Goal: Task Accomplishment & Management: Manage account settings

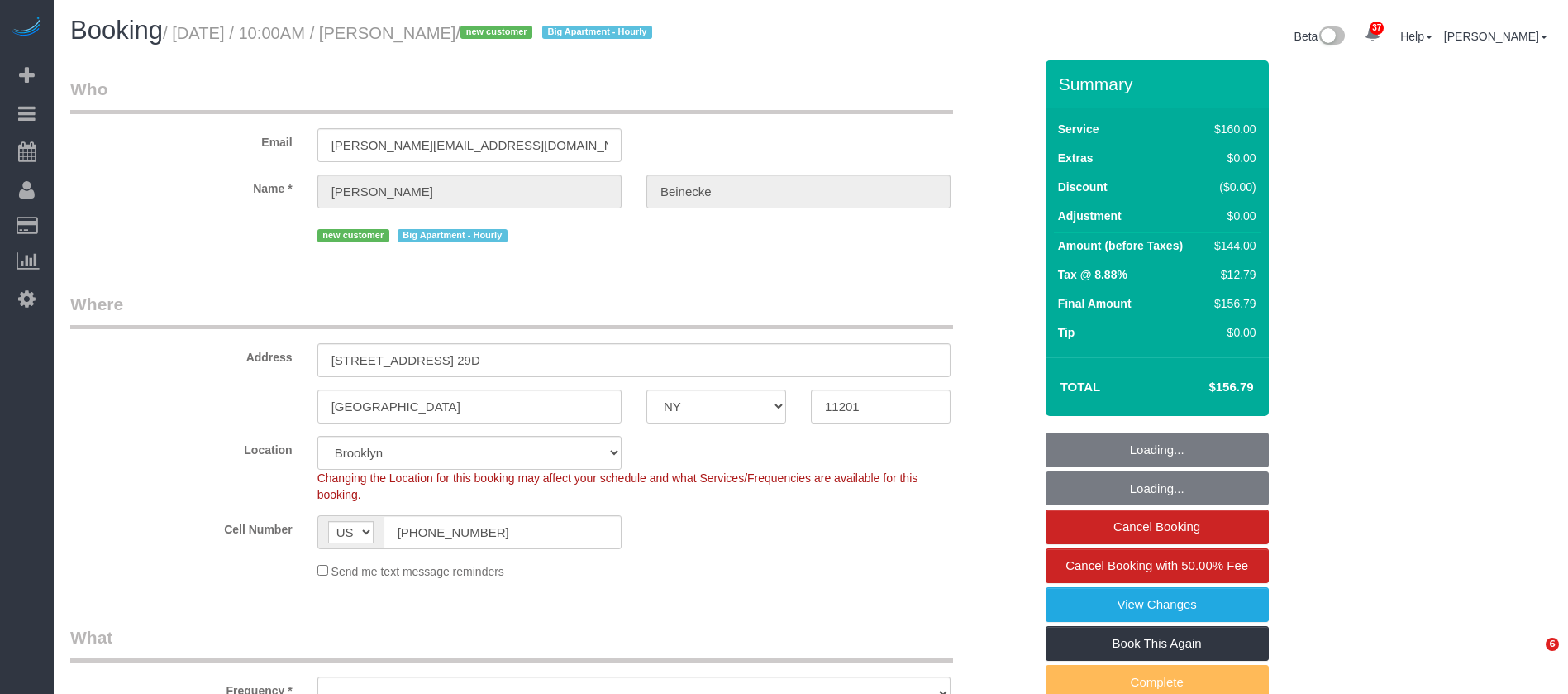
select select "NY"
select select "object:825"
select select "string:stripe-pm_1SEcys4VGloSiKo7OrkrXDDw"
select select "spot1"
select select "number:89"
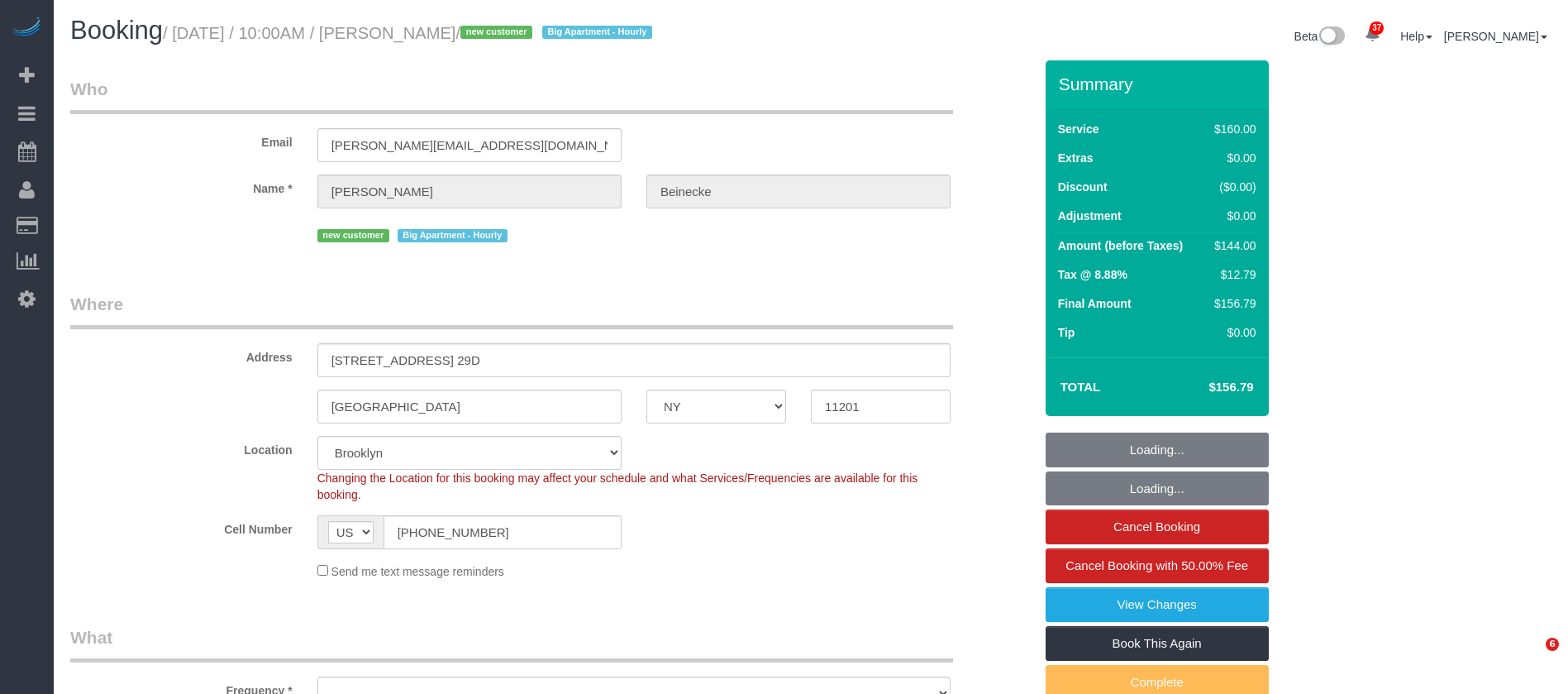
select select "number:90"
select select "number:15"
select select "number:5"
select select "object:1416"
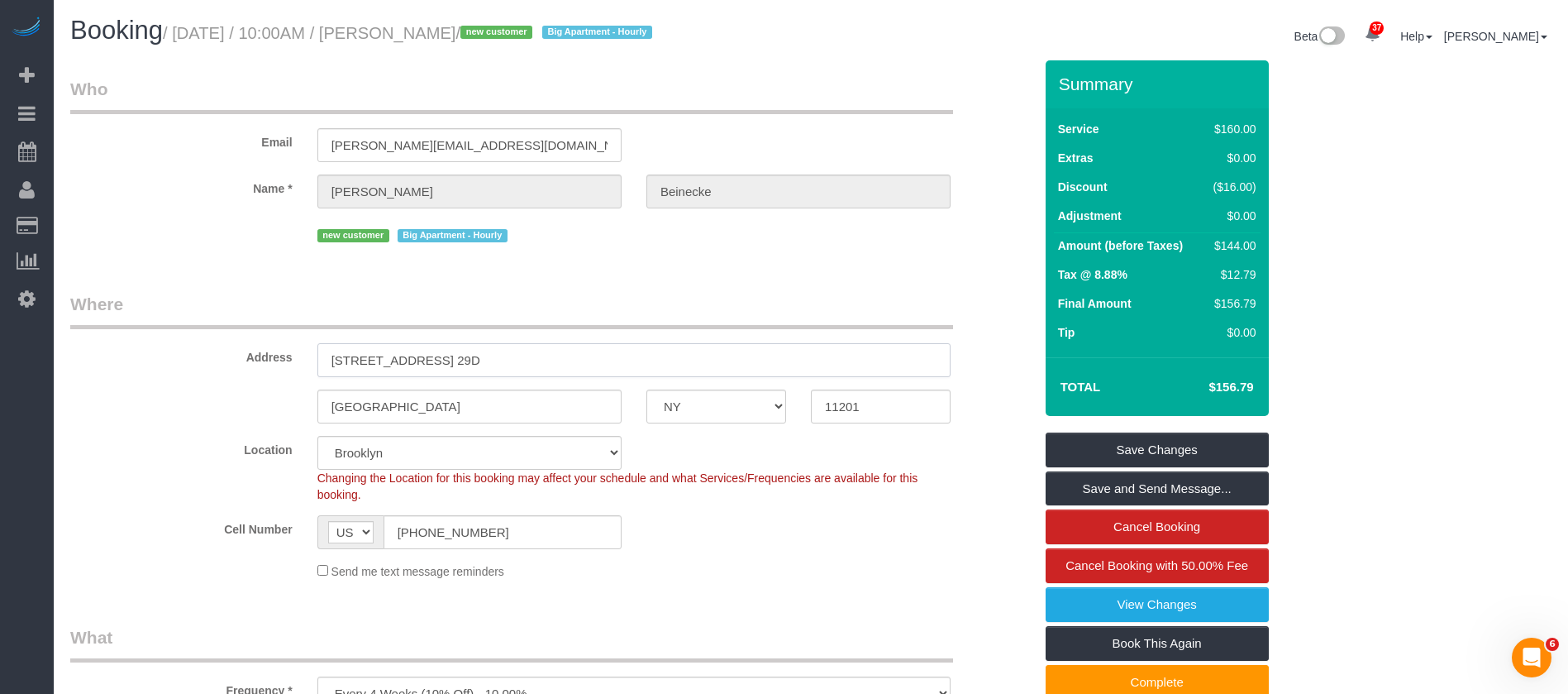
drag, startPoint x: 335, startPoint y: 360, endPoint x: 441, endPoint y: 347, distance: 106.8
click at [441, 358] on input "120 Nassau Street, Apt. 29D" at bounding box center [633, 360] width 633 height 34
click at [510, 361] on input "120 Nassau Street, Apt. 29D" at bounding box center [633, 360] width 633 height 34
click at [510, 360] on input "120 Nassau Street, Apt. 29D" at bounding box center [633, 360] width 633 height 34
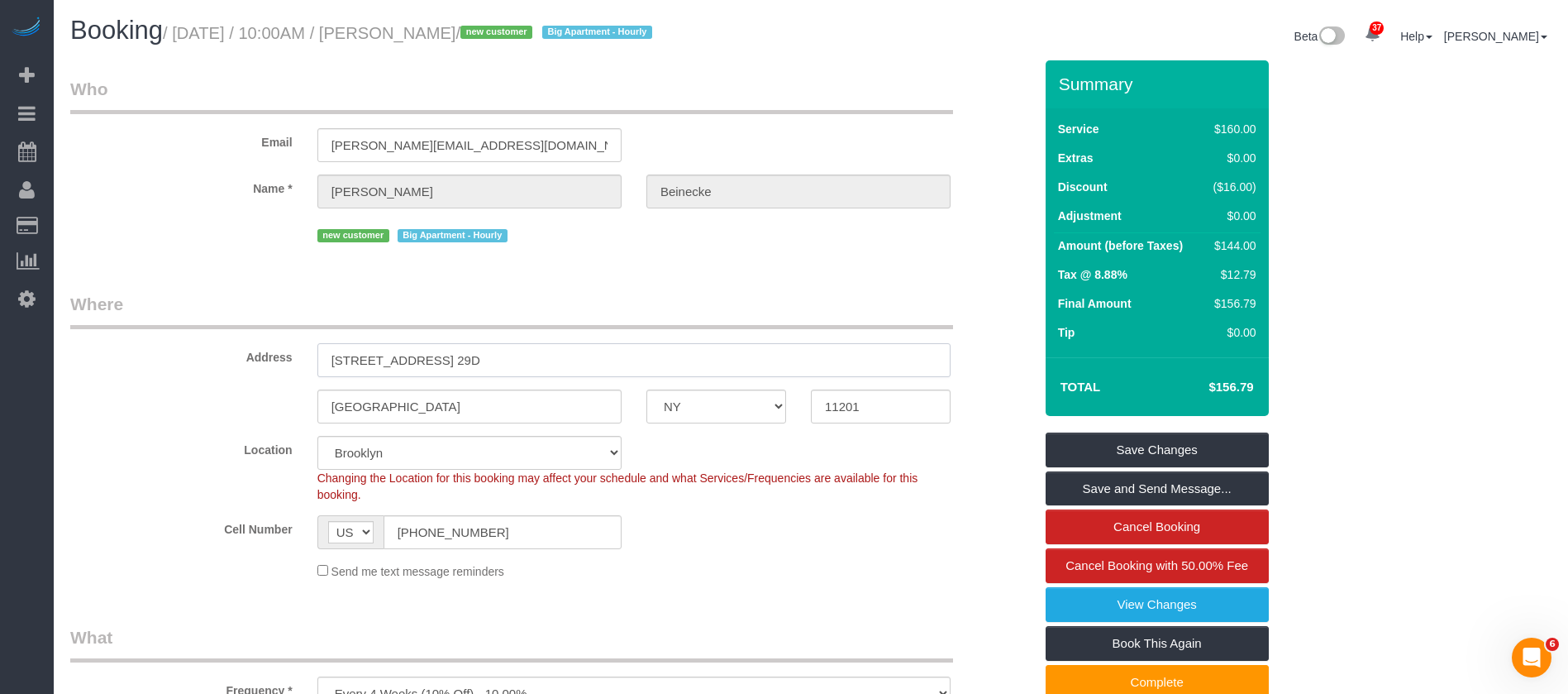
click at [510, 360] on input "120 Nassau Street, Apt. 29D" at bounding box center [633, 360] width 633 height 34
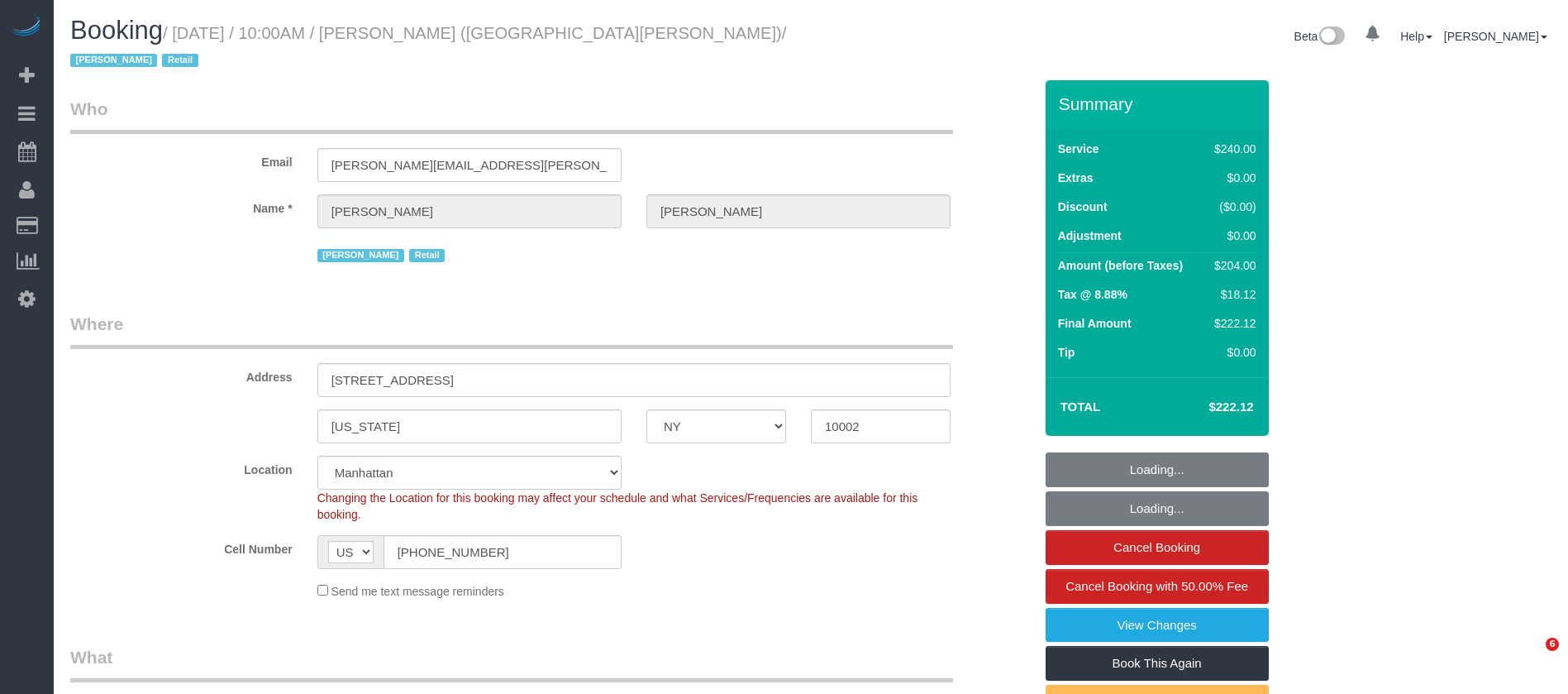
select select "NY"
select select "number:89"
select select "number:90"
select select "number:15"
select select "number:7"
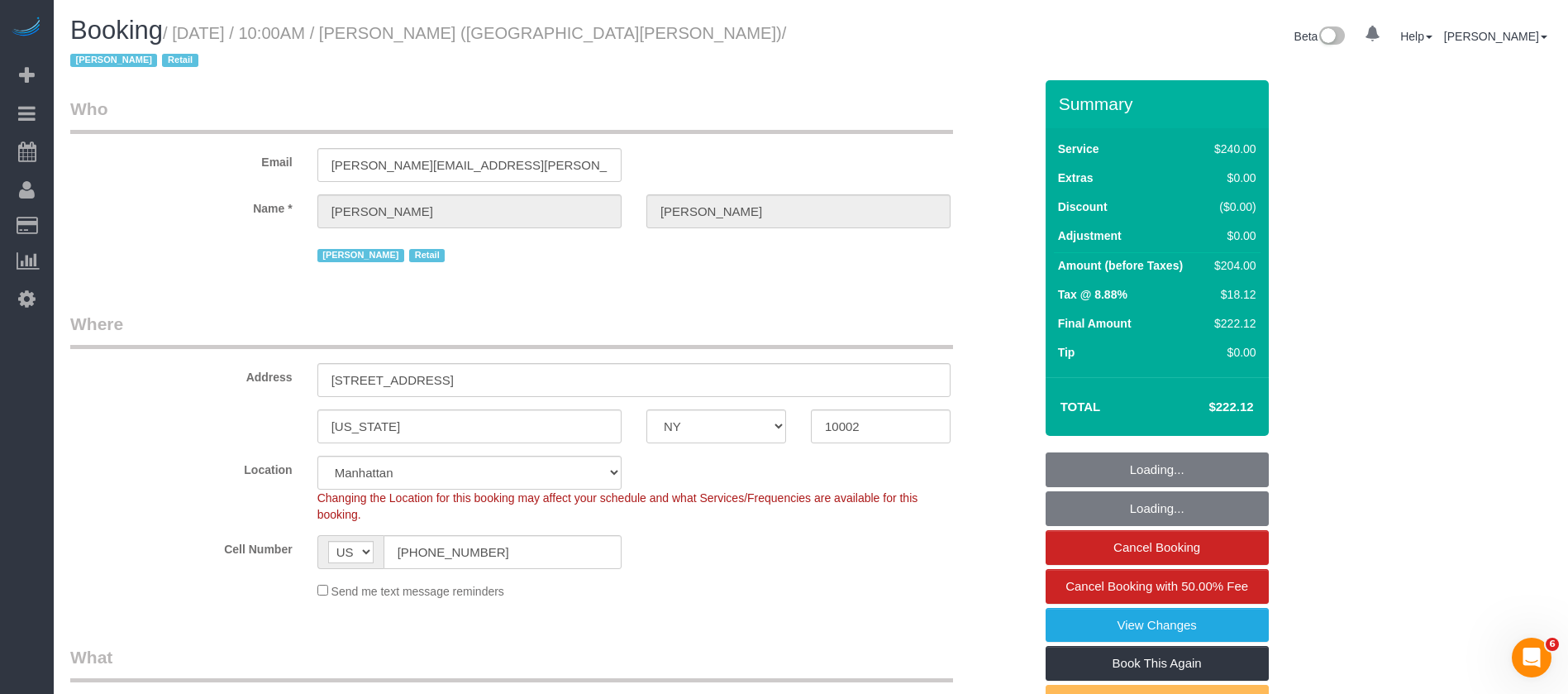
select select "object:974"
select select "spot1"
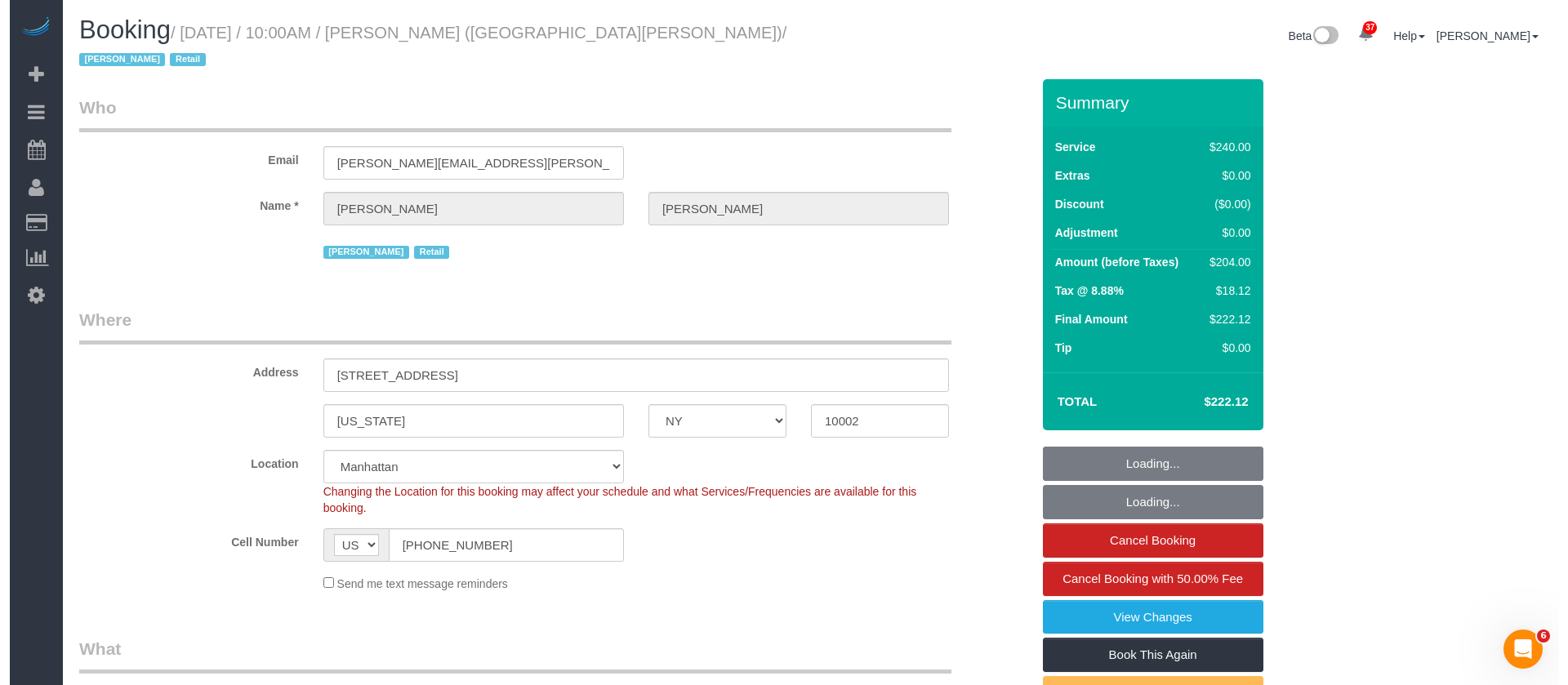
scroll to position [367, 0]
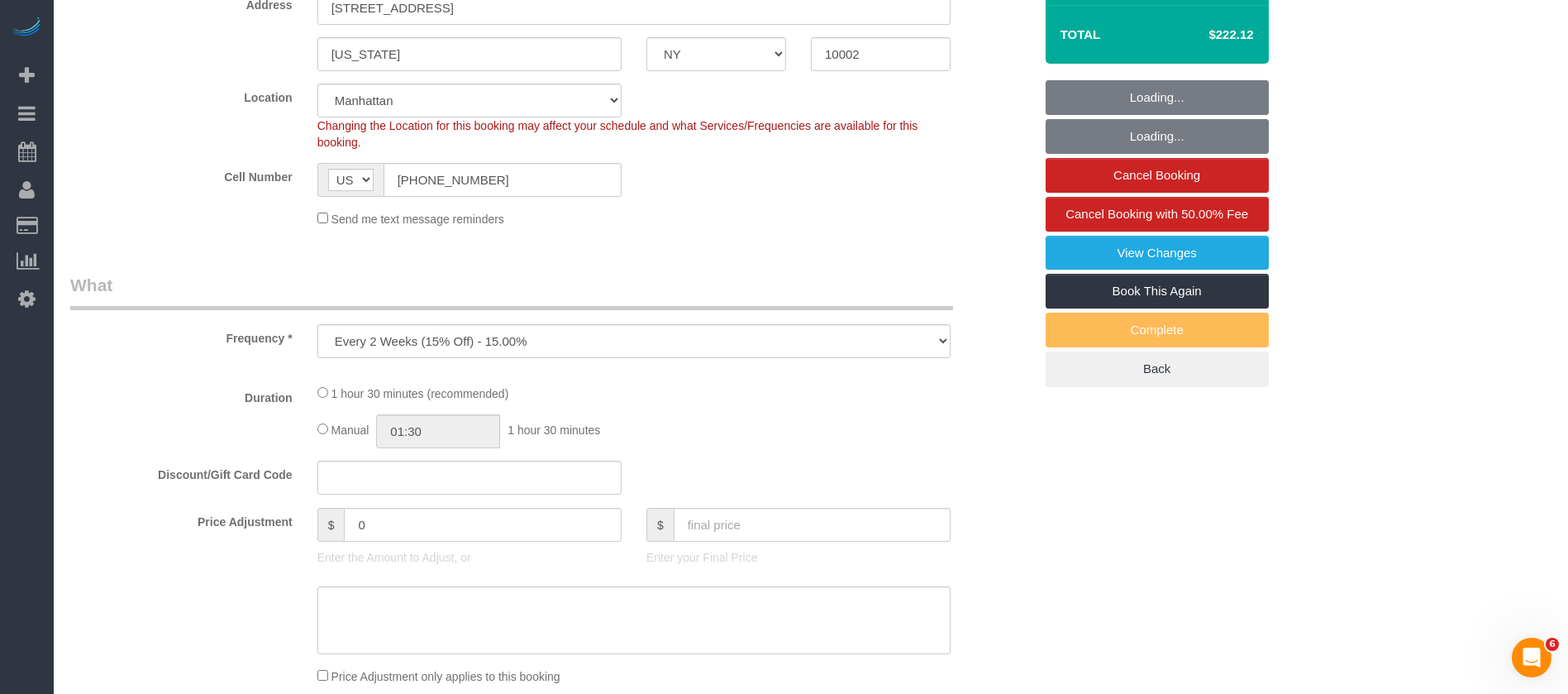
select select "2"
select select "90"
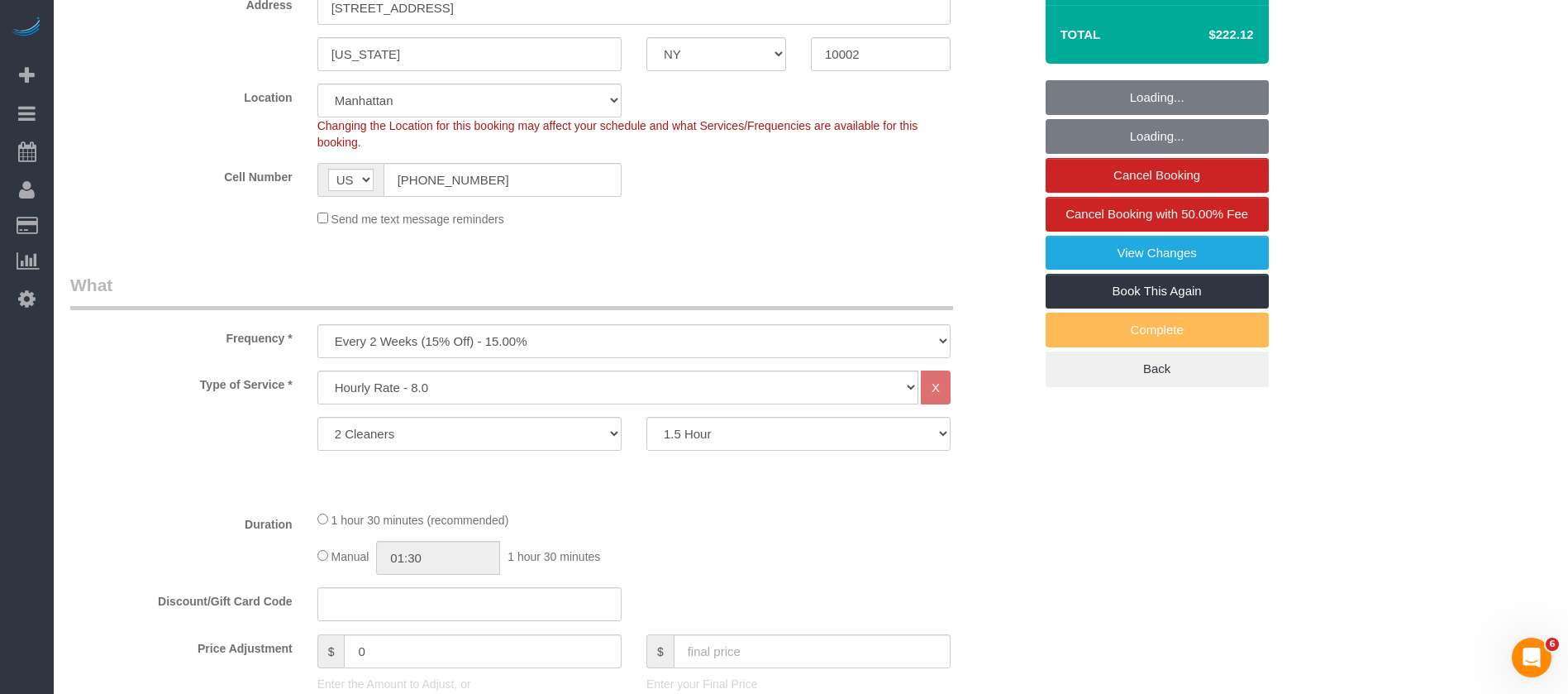
select select "object:1568"
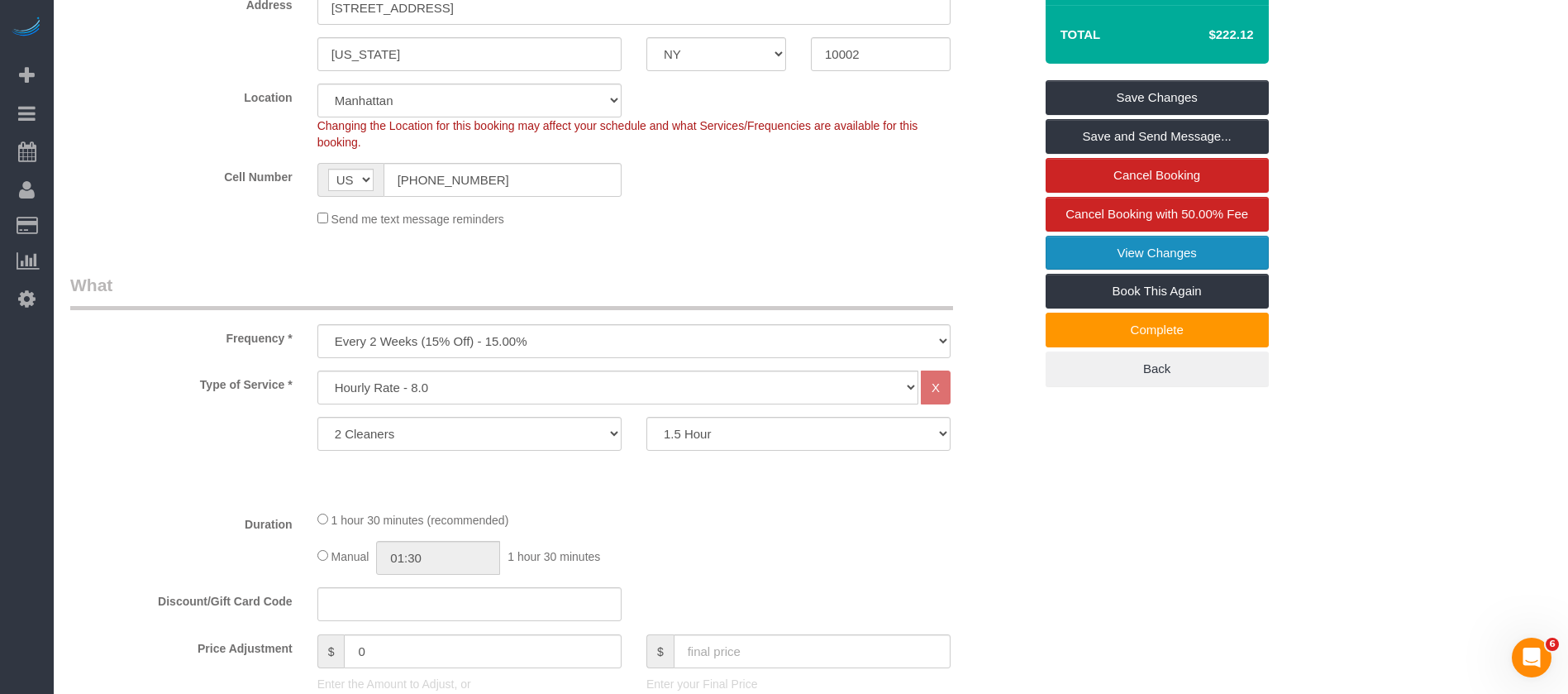
click at [1151, 236] on link "View Changes" at bounding box center [1157, 253] width 223 height 35
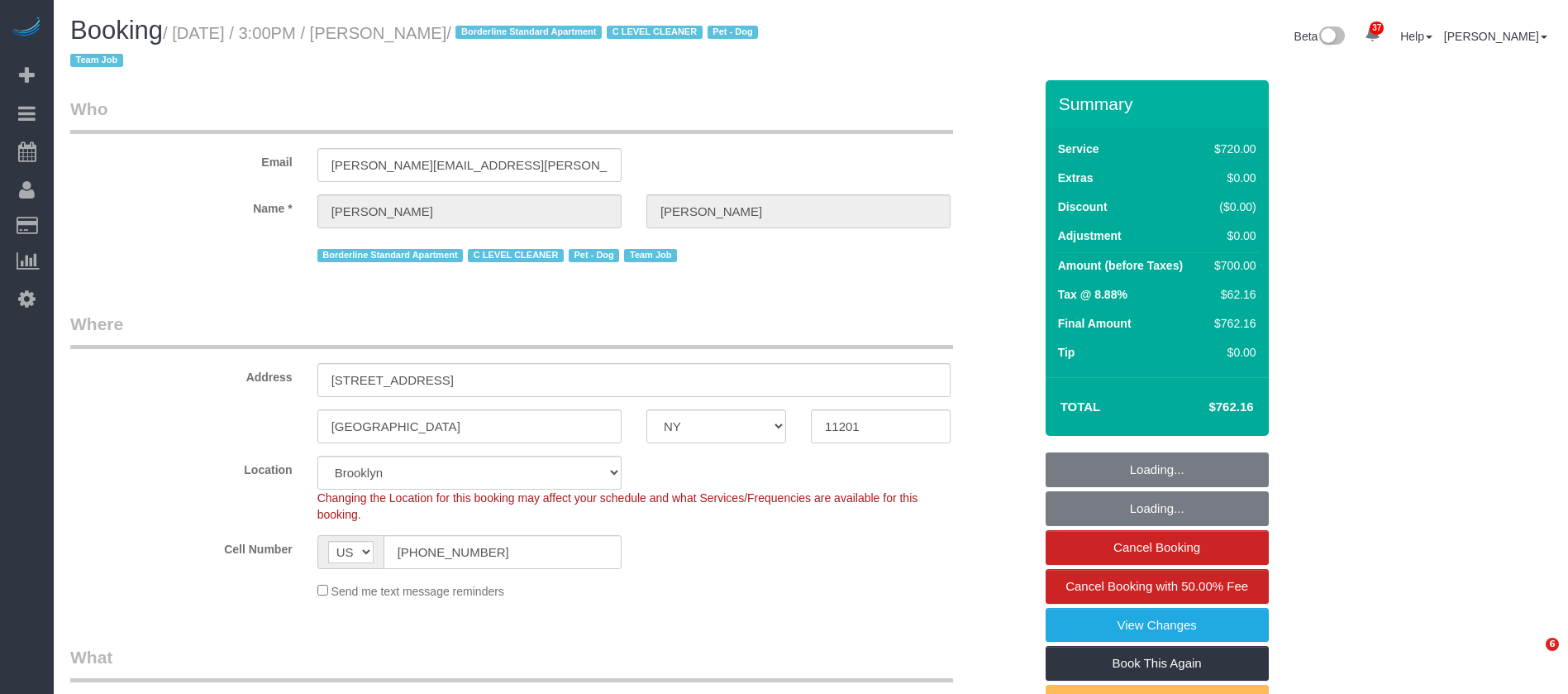
select select "NY"
select select "3"
select select "180"
select select "string:stripe-pm_1SE9fS4VGloSiKo7iQJ7ZpLW"
select select "number:63"
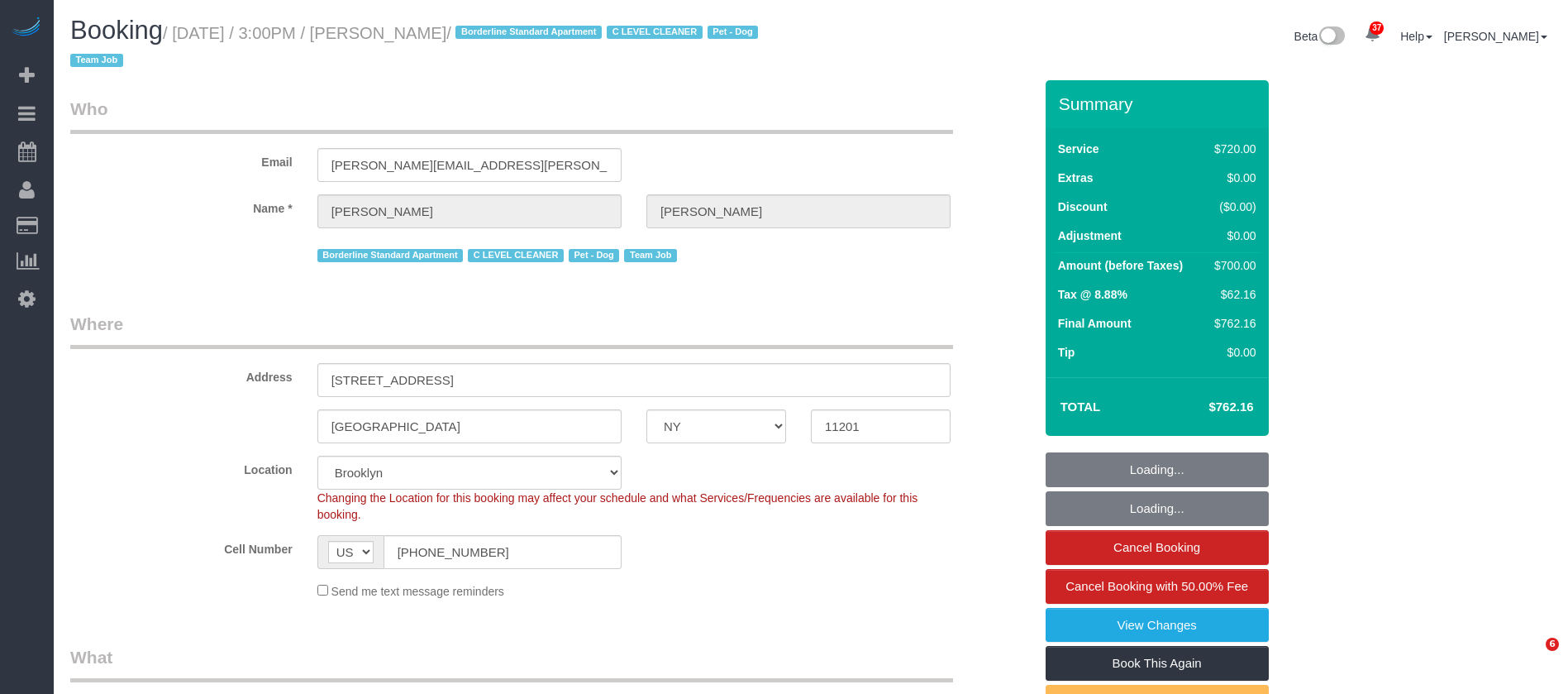
select select "number:78"
select select "number:13"
select select "number:5"
select select "spot39"
select select "NY"
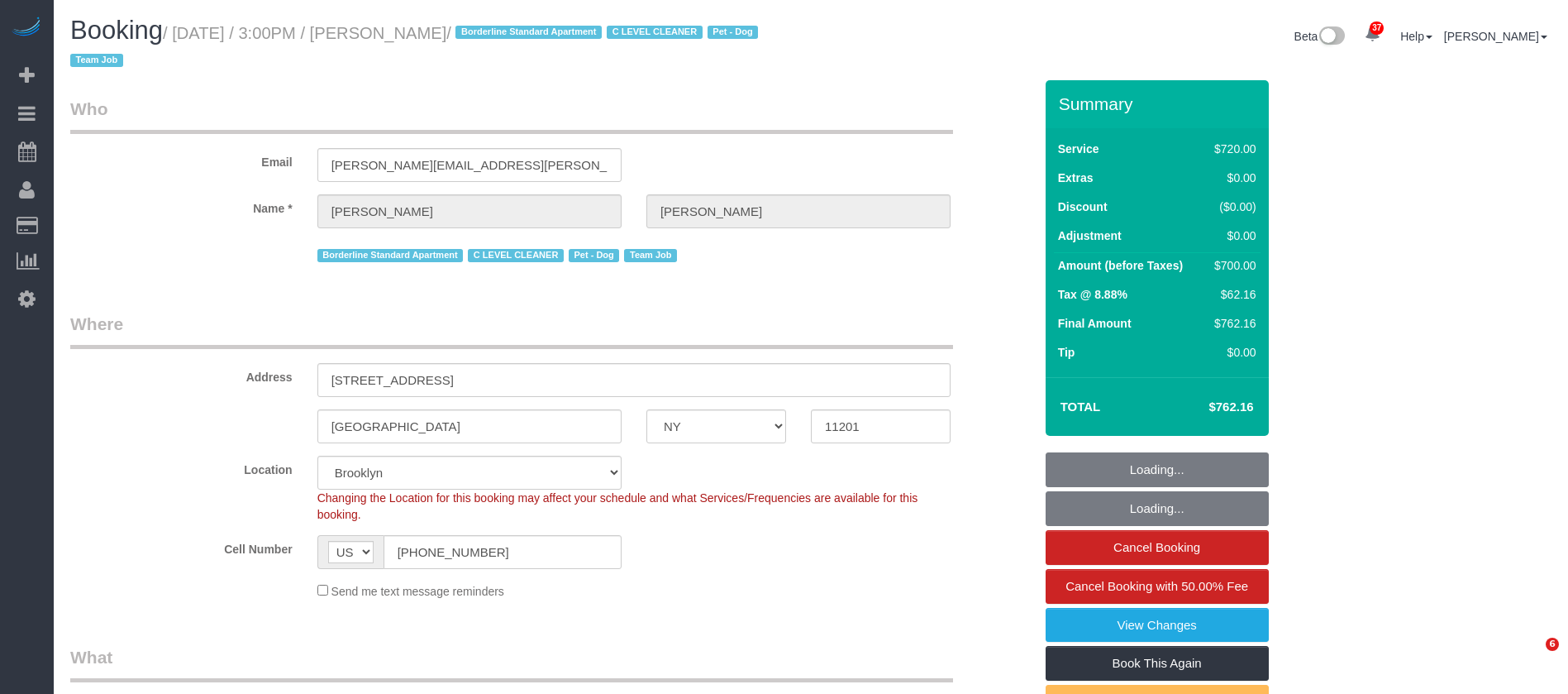
select select "3"
select select "180"
select select "string:stripe-pm_1SE9fS4VGloSiKo7iQJ7ZpLW"
select select "spot1"
select select "number:63"
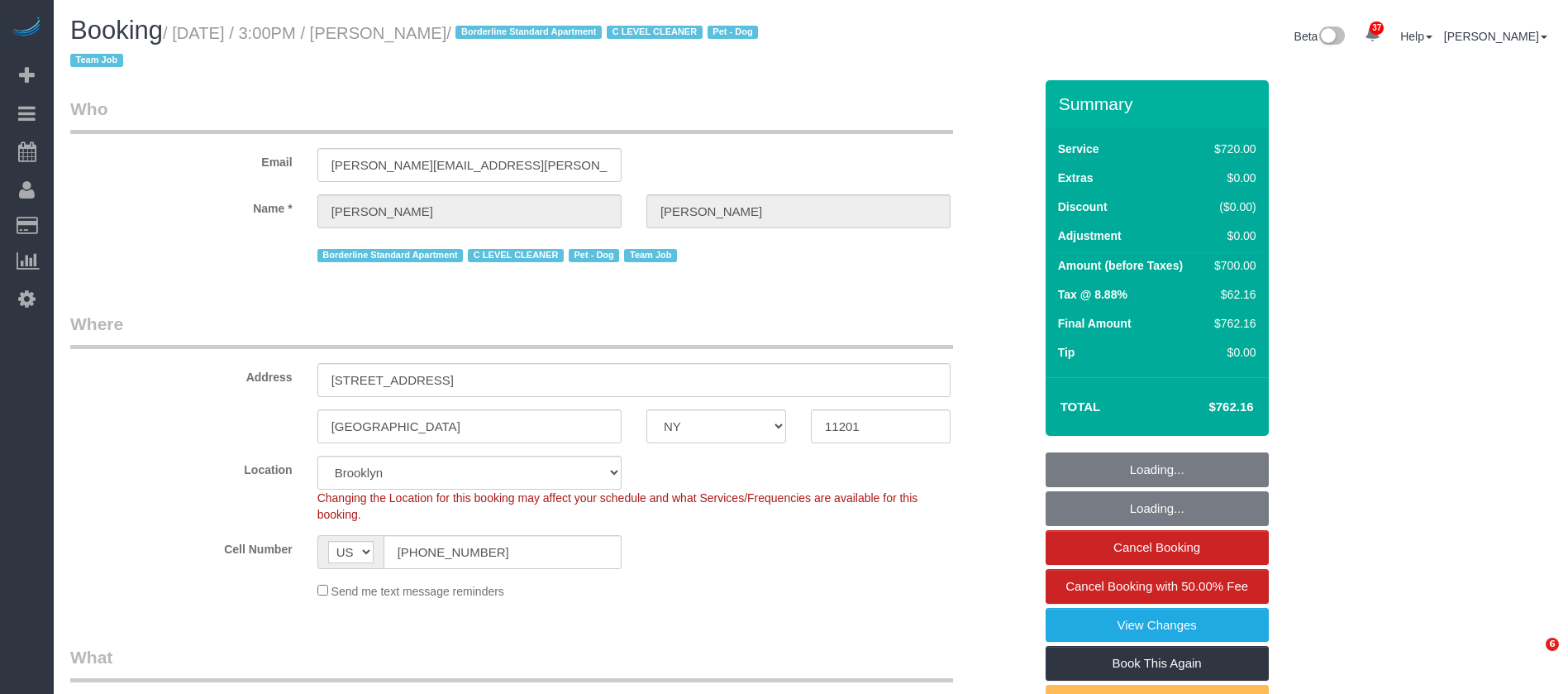
select select "number:78"
select select "number:13"
select select "number:5"
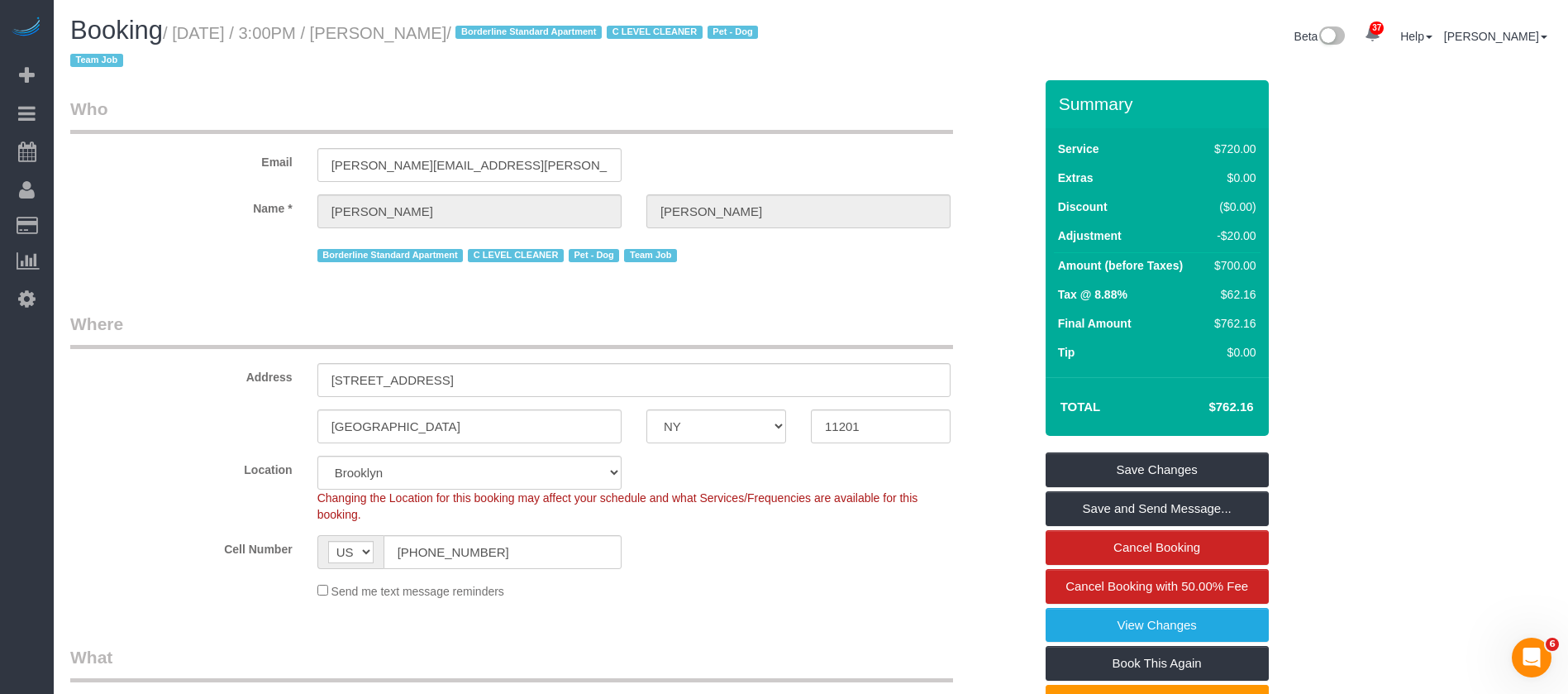
scroll to position [496, 0]
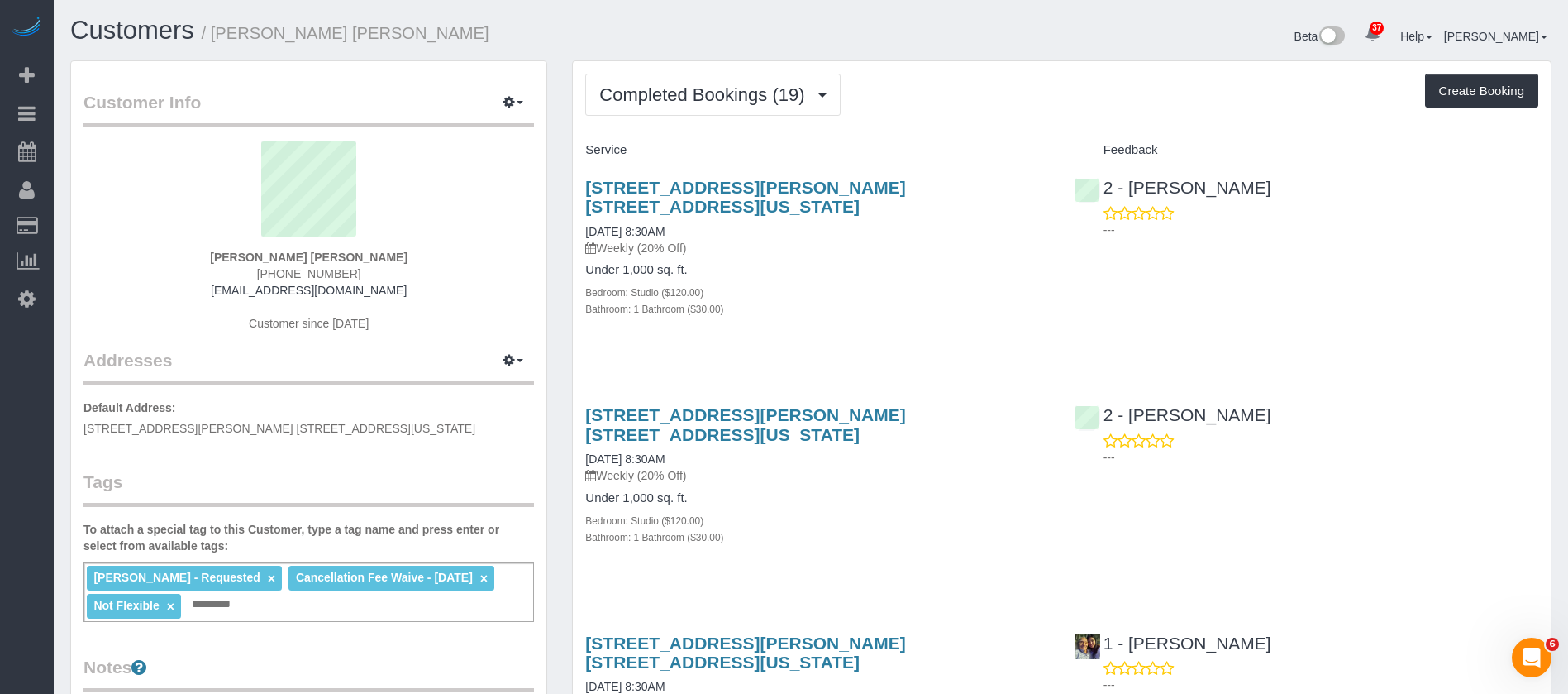
click at [806, 300] on div "Bathroom: 1 Bathroom ($30.00)" at bounding box center [816, 308] width 463 height 16
click at [948, 113] on div "Completed Bookings (19) Completed Bookings (19) Upcoming Bookings (6) Cancelled…" at bounding box center [1062, 94] width 953 height 42
click at [771, 102] on span "Completed Bookings (19)" at bounding box center [706, 94] width 213 height 21
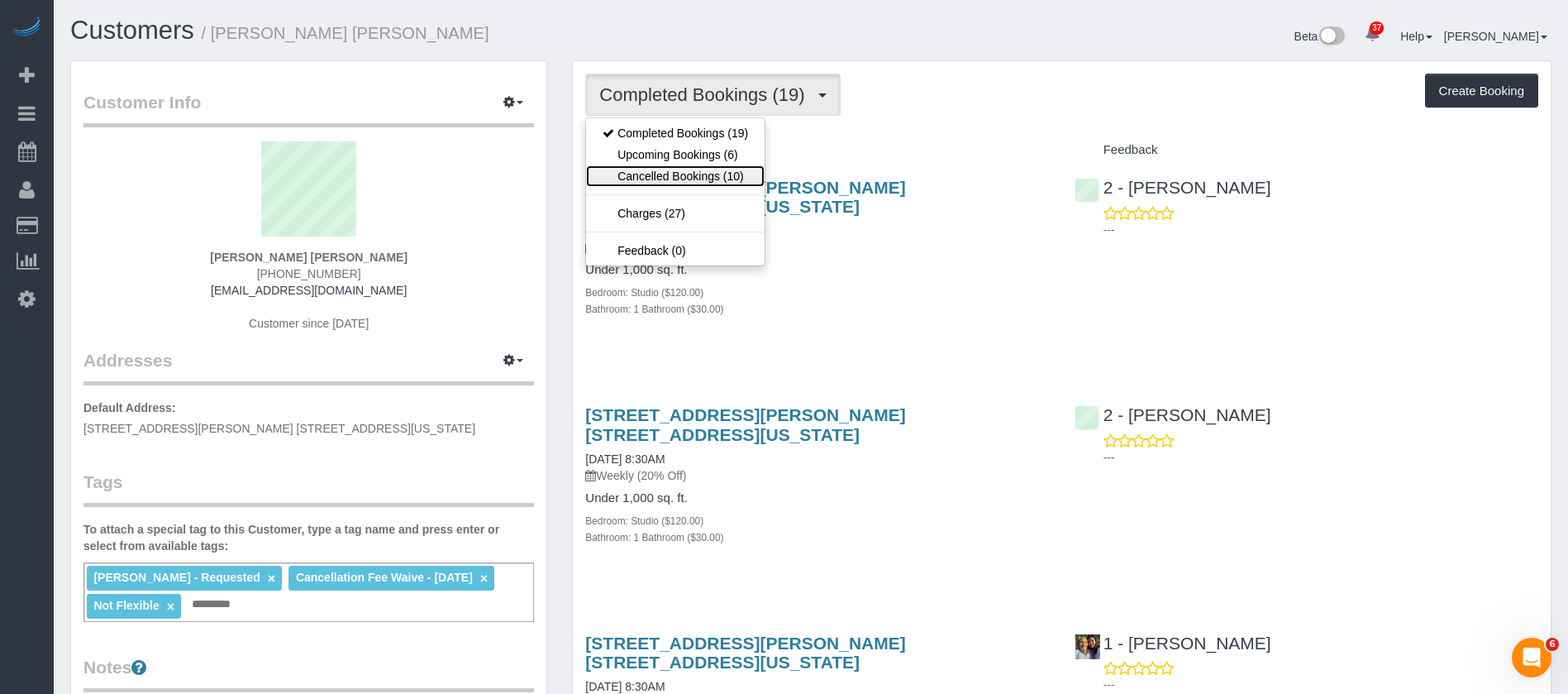
click at [714, 173] on link "Cancelled Bookings (10)" at bounding box center [675, 176] width 178 height 22
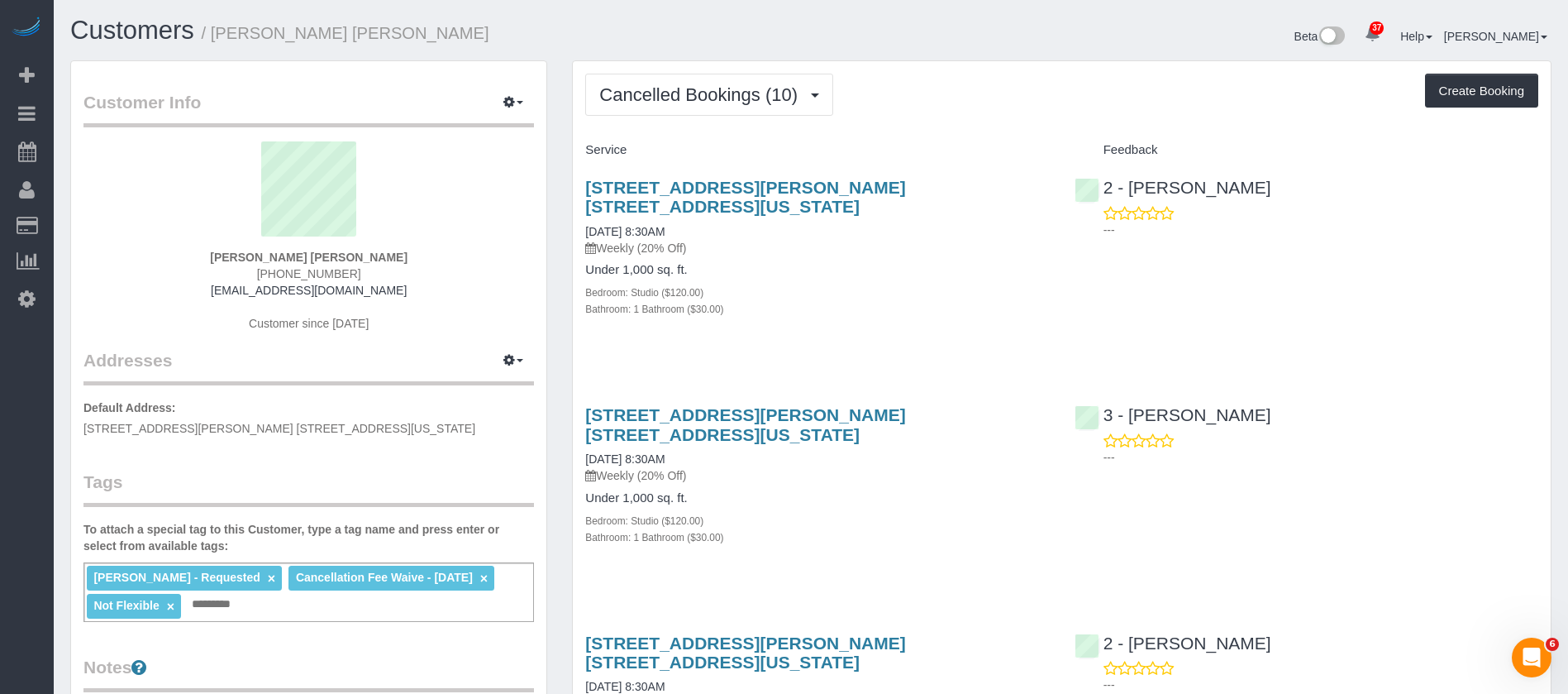
click at [932, 113] on div "Cancelled Bookings (10) Completed Bookings (19) Upcoming Bookings (6) Cancelled…" at bounding box center [1062, 94] width 953 height 42
click at [780, 89] on span "Cancelled Bookings (10)" at bounding box center [702, 94] width 207 height 21
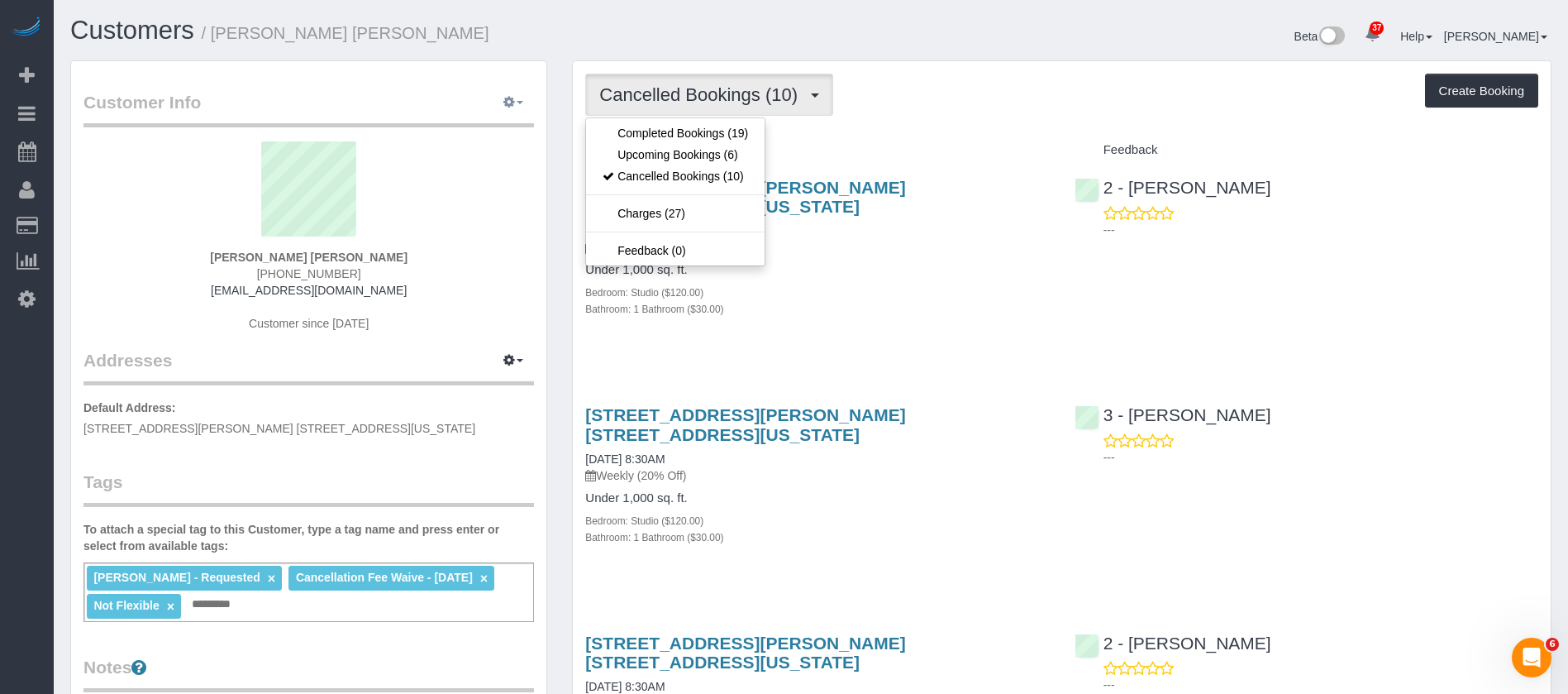
click at [529, 104] on button "button" at bounding box center [513, 103] width 41 height 26
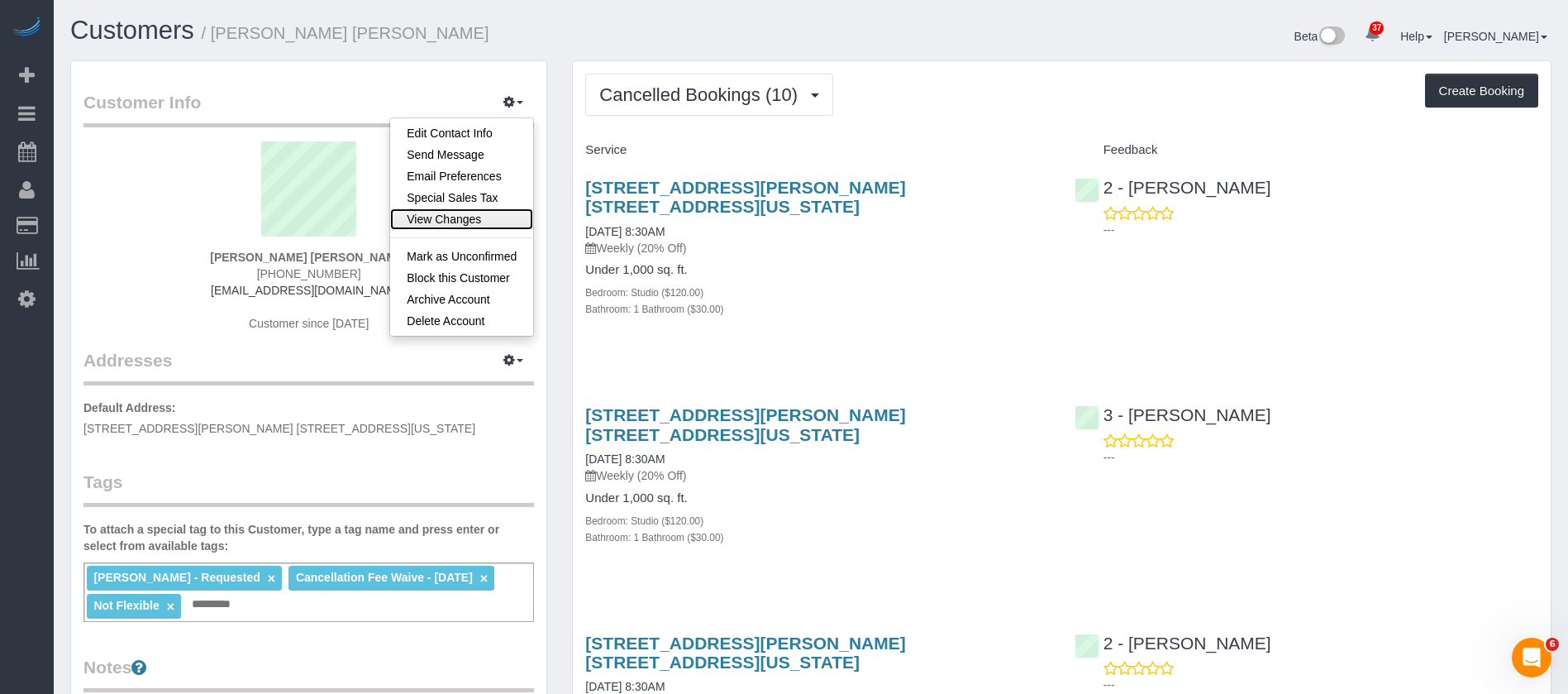
click at [474, 219] on link "View Changes" at bounding box center [461, 219] width 143 height 22
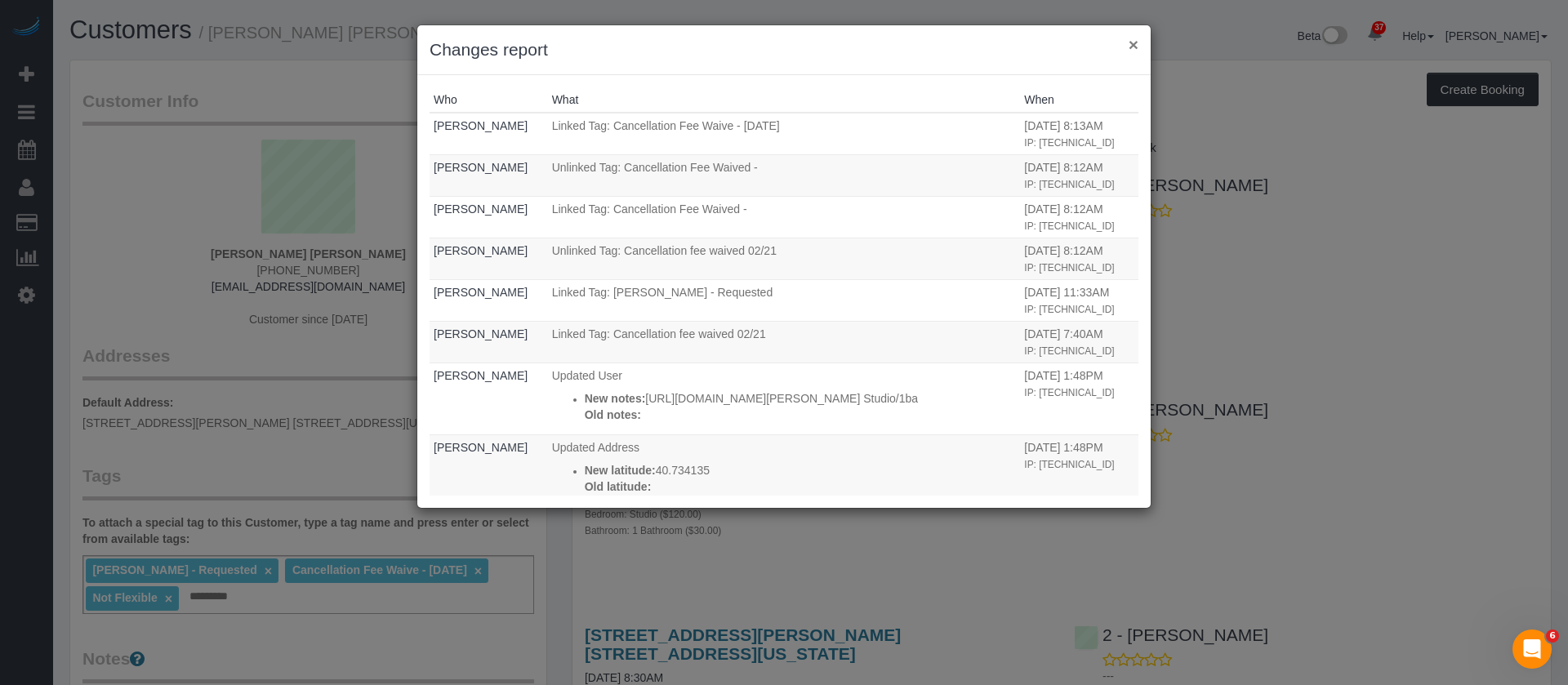
click at [1137, 36] on button "×" at bounding box center [1133, 44] width 10 height 17
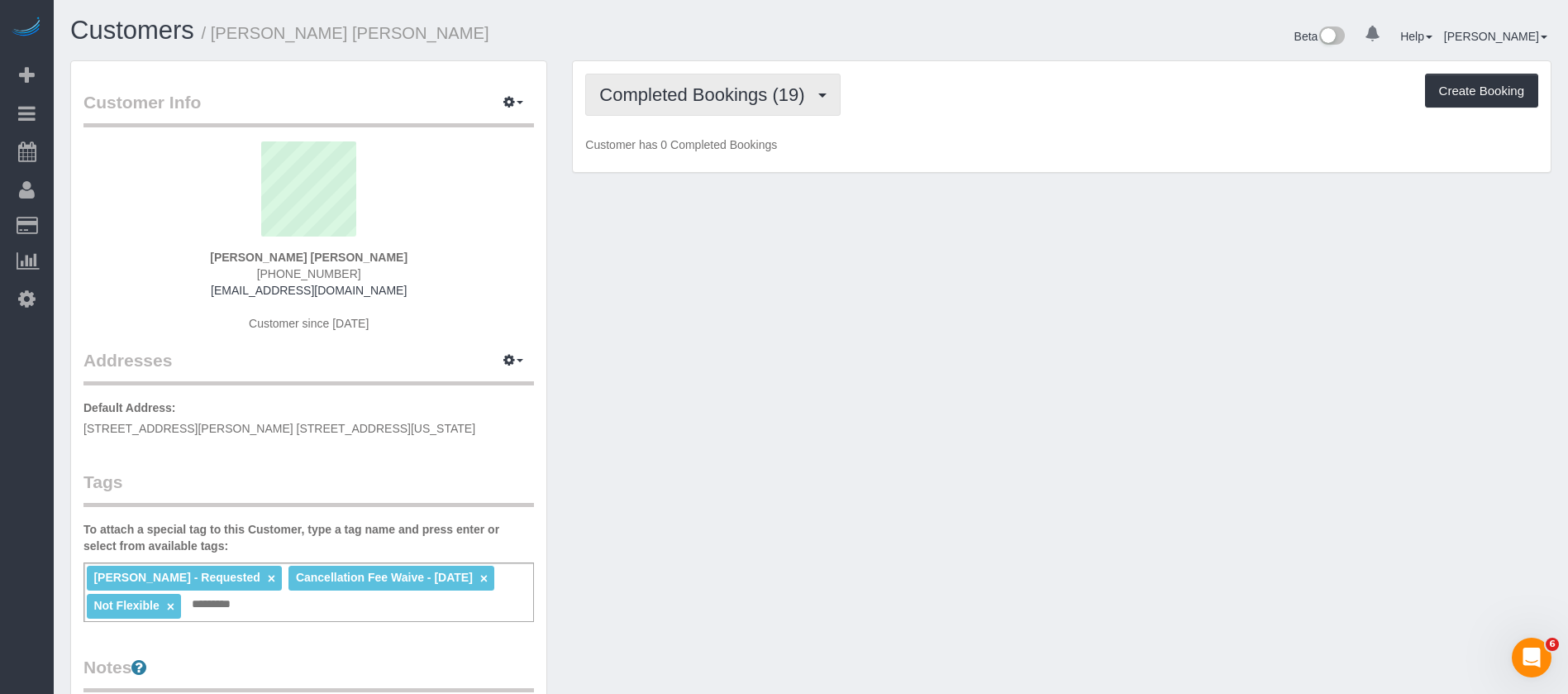
click at [784, 95] on span "Completed Bookings (19)" at bounding box center [706, 94] width 213 height 21
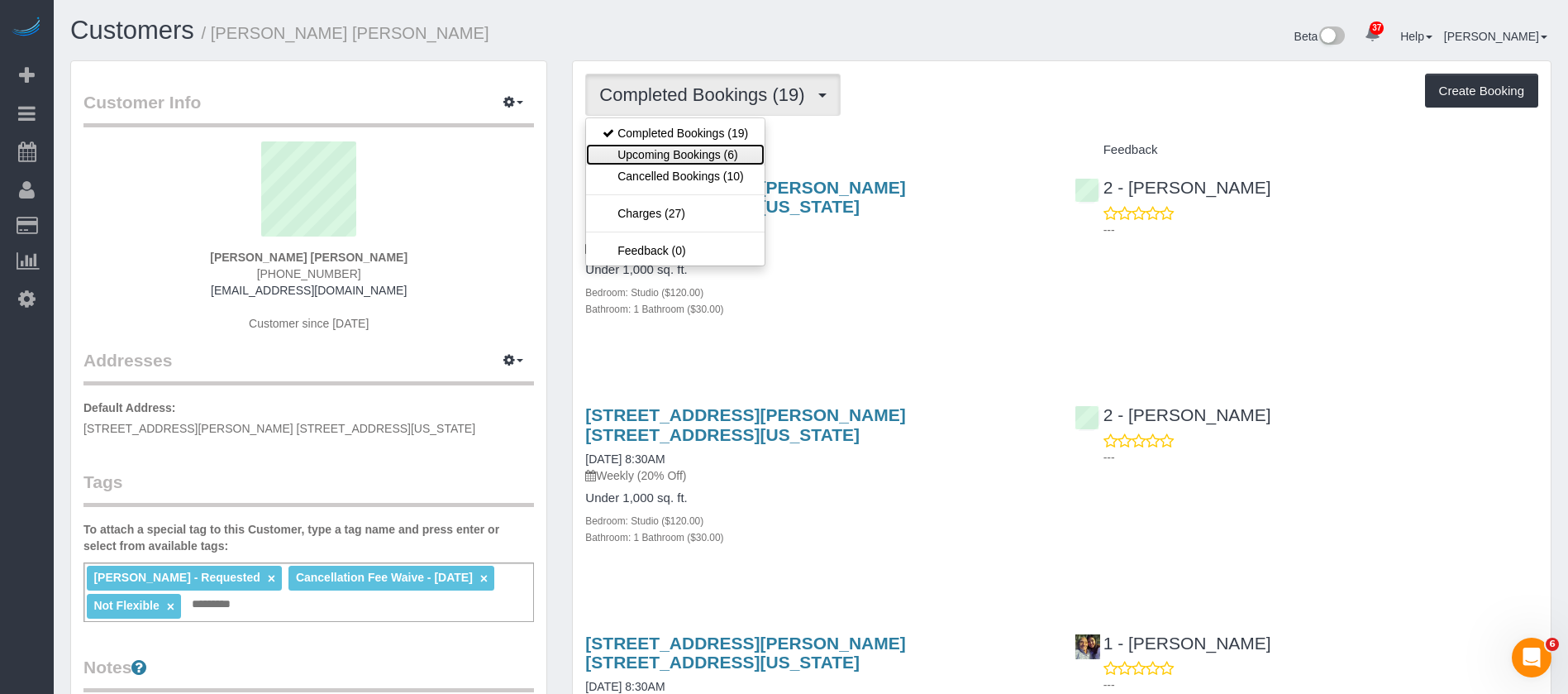
click at [661, 150] on link "Upcoming Bookings (6)" at bounding box center [675, 154] width 178 height 22
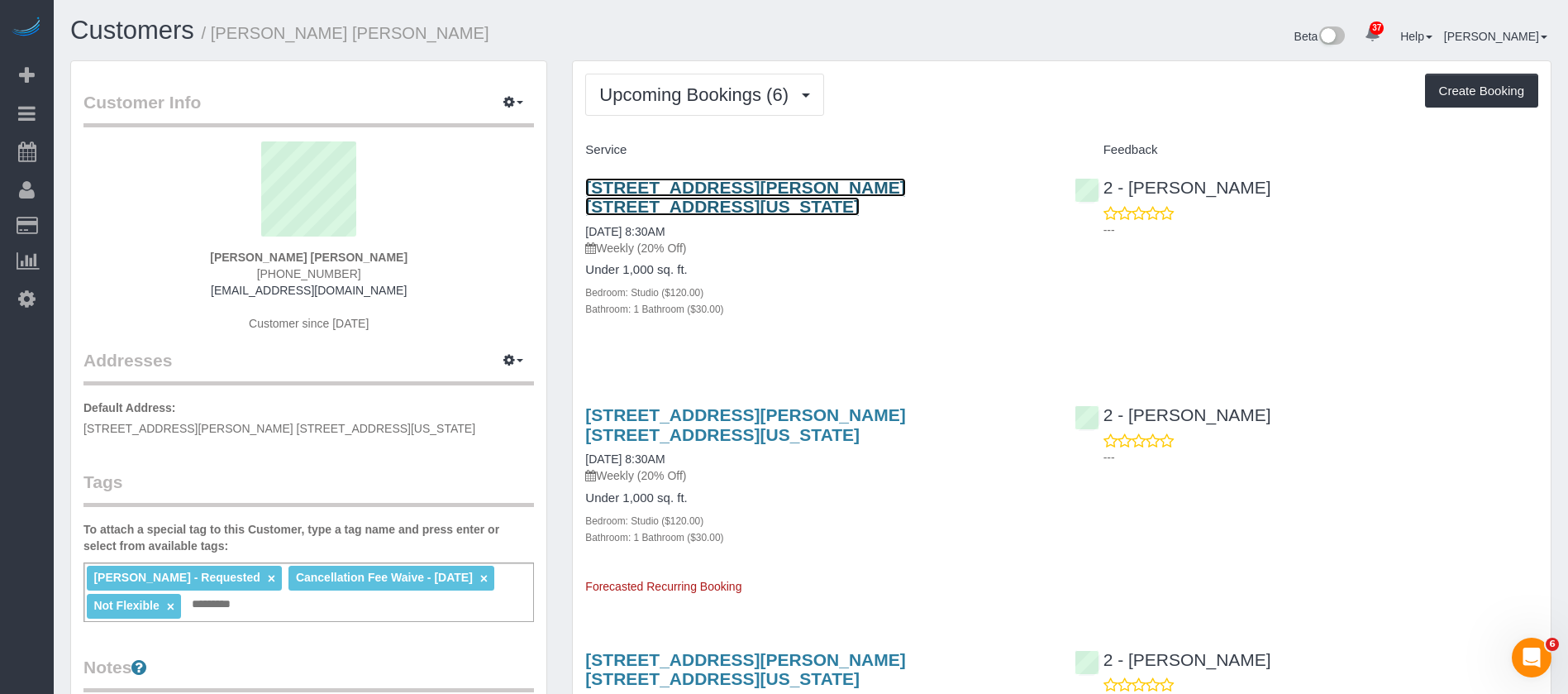
click at [707, 182] on link "1 Christopher Street, Apt. 11g, New York, NY 10014" at bounding box center [745, 196] width 320 height 38
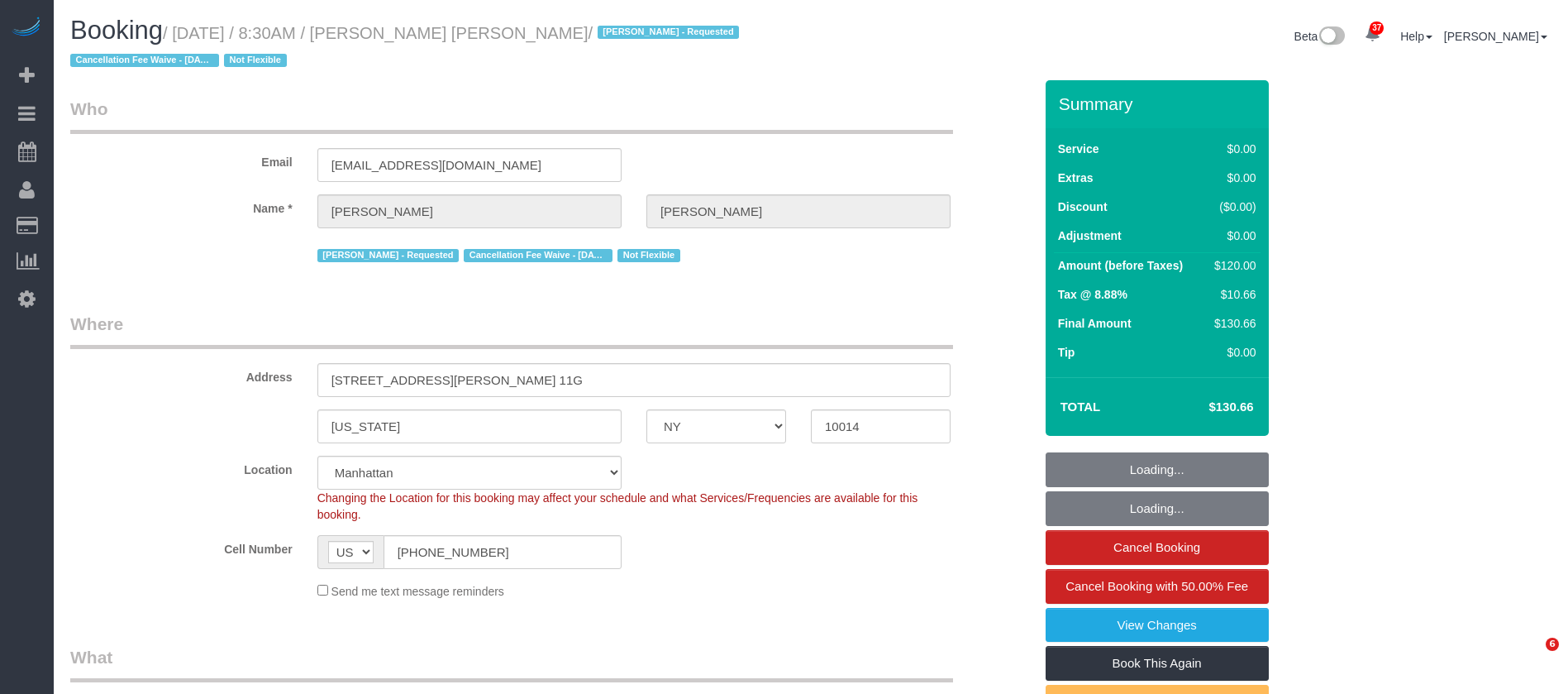
select select "NY"
select select "number:89"
select select "number:90"
select select "number:15"
select select "number:6"
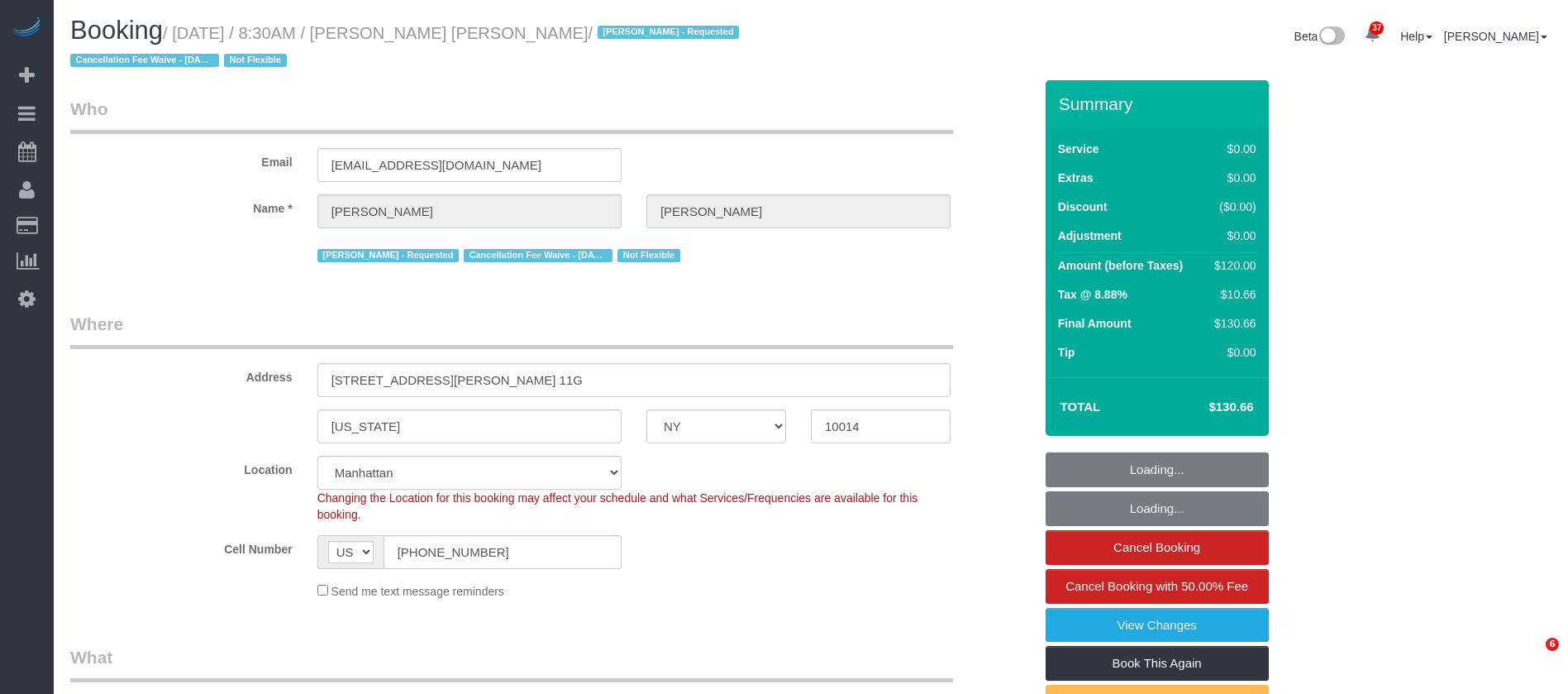
select select "object:978"
select select "string:stripe-pm_1QbW8S4VGloSiKo7zvzoUnkT"
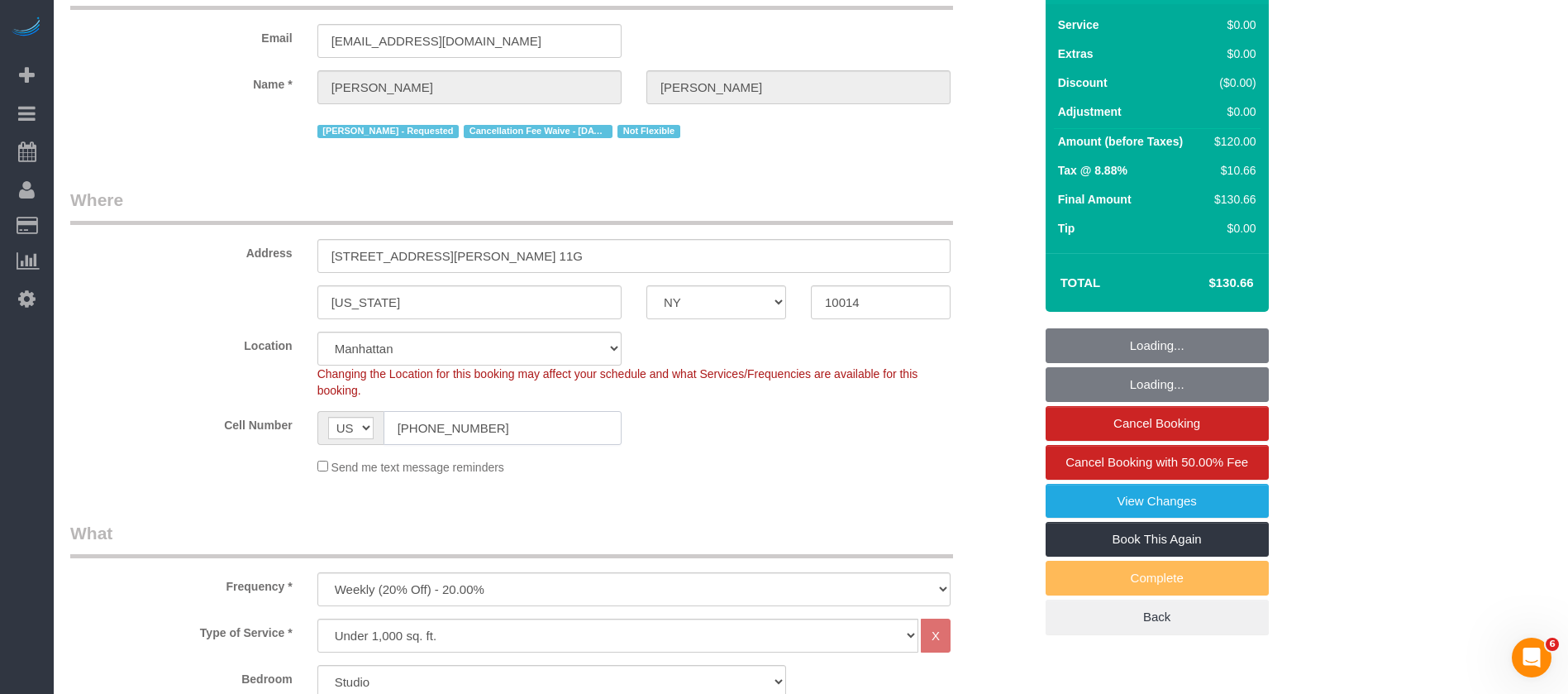
drag, startPoint x: 393, startPoint y: 423, endPoint x: 556, endPoint y: 419, distance: 163.0
click at [552, 422] on input "[PHONE_NUMBER]" at bounding box center [503, 428] width 238 height 34
